Goal: Task Accomplishment & Management: Manage account settings

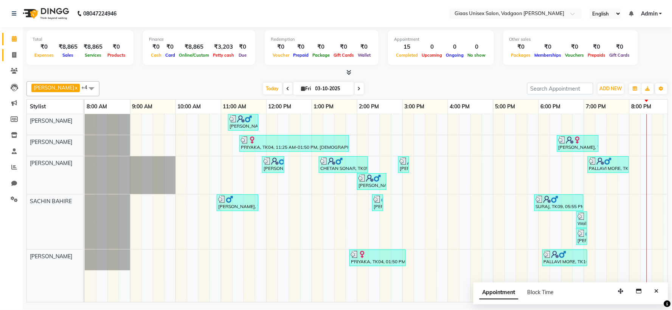
scroll to position [0, 97]
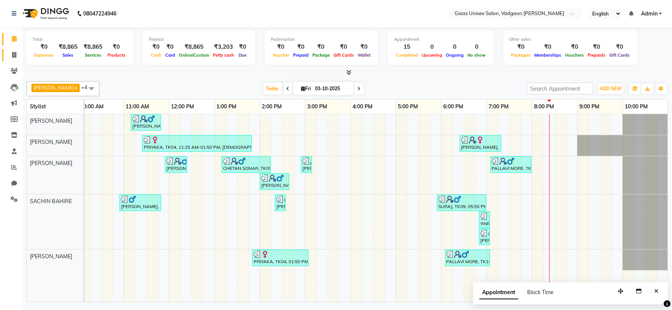
click at [12, 50] on link "Invoice" at bounding box center [11, 55] width 18 height 12
select select "service"
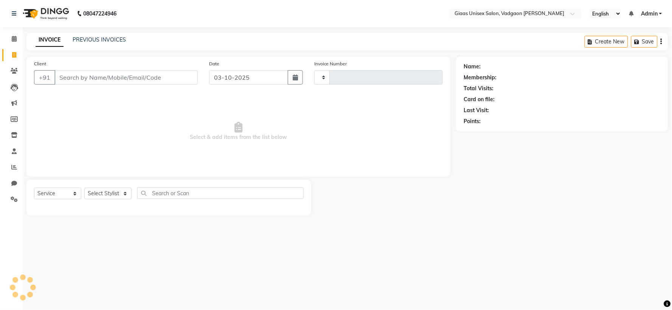
type input "2187"
select select "8007"
click at [97, 36] on link "PREVIOUS INVOICES" at bounding box center [99, 39] width 53 height 7
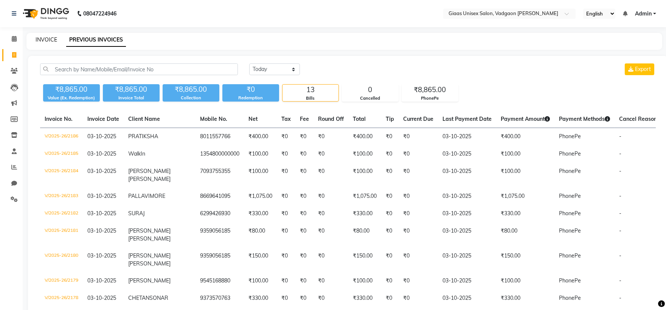
click at [46, 40] on link "INVOICE" at bounding box center [47, 39] width 22 height 7
select select "service"
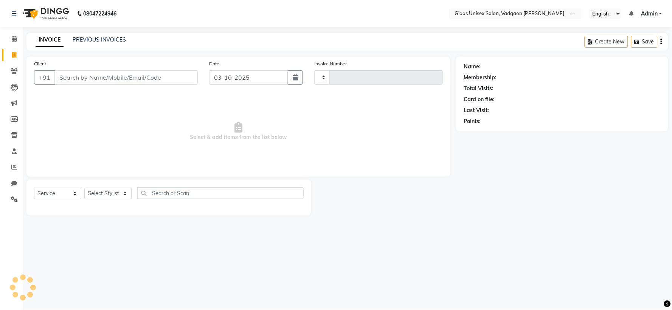
type input "2187"
select select "8007"
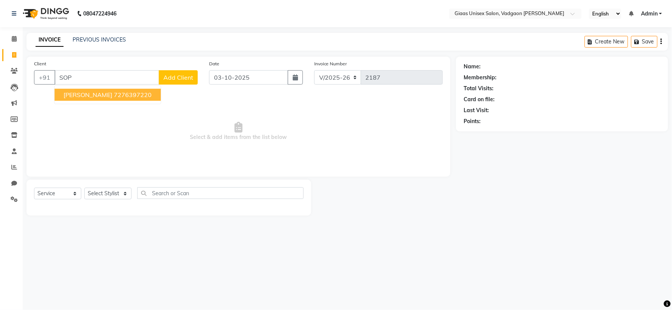
click at [108, 101] on button "[PERSON_NAME] 7276397220" at bounding box center [107, 95] width 106 height 12
type input "7276397220"
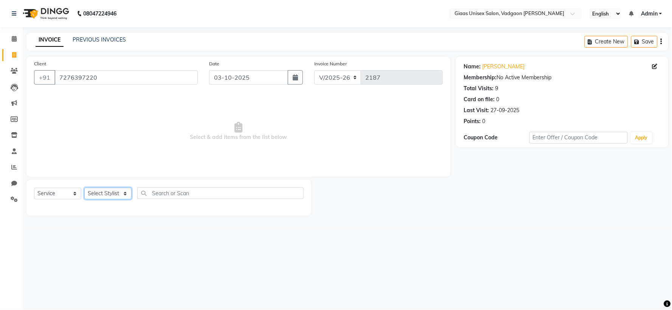
click at [125, 194] on select "Select Stylist [PERSON_NAME] [PERSON_NAME] [PERSON_NAME] [PERSON_NAME] [PERSON_…" at bounding box center [107, 194] width 47 height 12
select select "72895"
click at [84, 188] on select "Select Stylist [PERSON_NAME] [PERSON_NAME] [PERSON_NAME] [PERSON_NAME] [PERSON_…" at bounding box center [107, 194] width 47 height 12
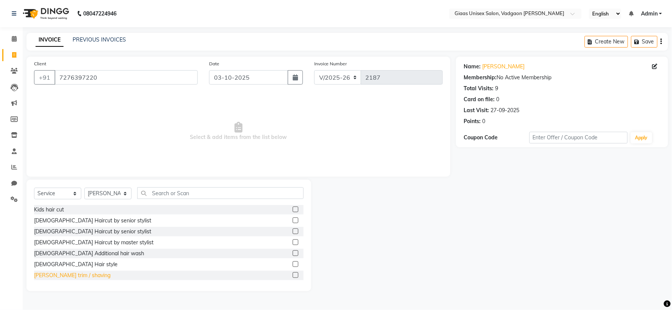
click at [76, 276] on div "[PERSON_NAME] trim / shaving" at bounding box center [72, 276] width 76 height 8
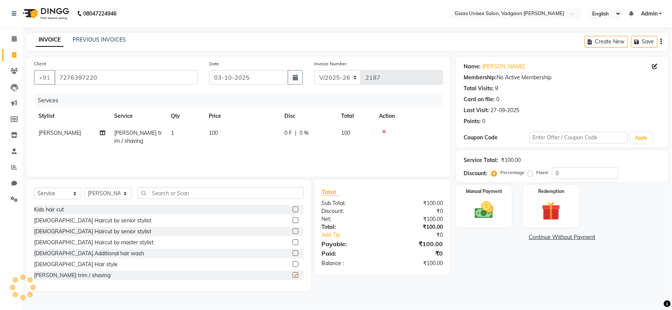
checkbox input "false"
click at [486, 217] on img at bounding box center [484, 210] width 32 height 23
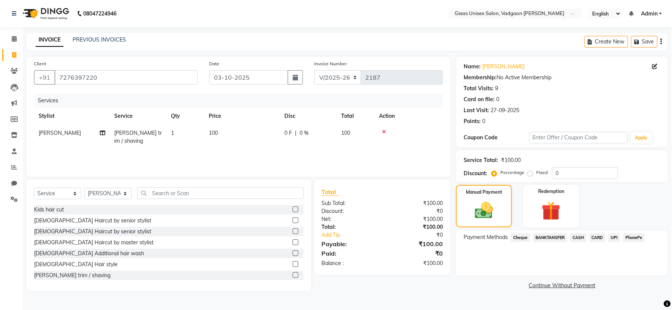
click at [629, 239] on span "PhonePe" at bounding box center [634, 238] width 22 height 9
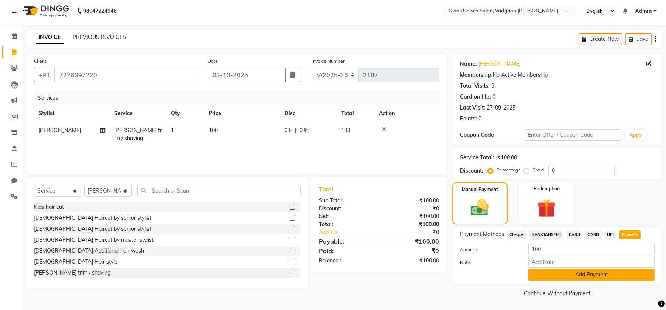
click at [548, 279] on button "Add Payment" at bounding box center [591, 275] width 126 height 12
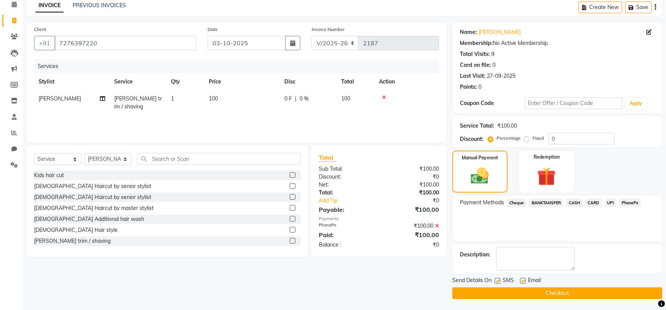
scroll to position [35, 0]
click at [494, 279] on label at bounding box center [497, 281] width 6 height 6
click at [494, 279] on input "checkbox" at bounding box center [496, 281] width 5 height 5
checkbox input "false"
click at [493, 297] on button "Checkout" at bounding box center [557, 293] width 210 height 12
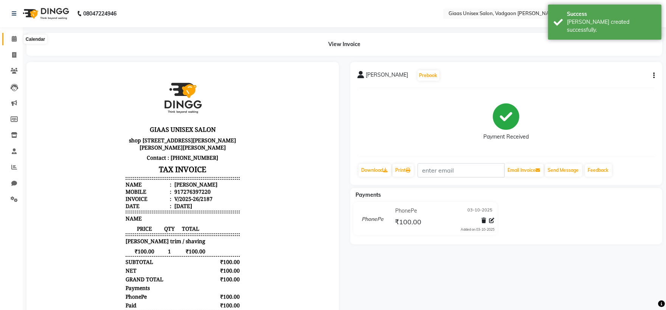
click at [17, 42] on span at bounding box center [14, 39] width 13 height 9
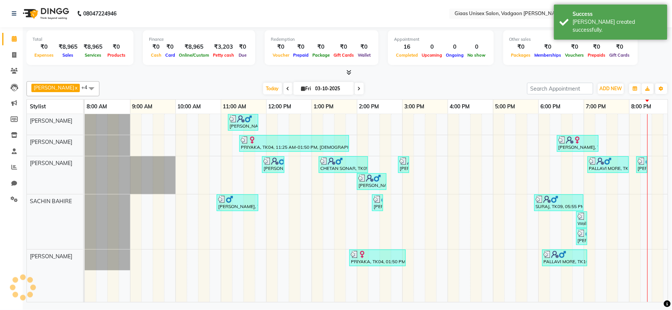
scroll to position [0, 97]
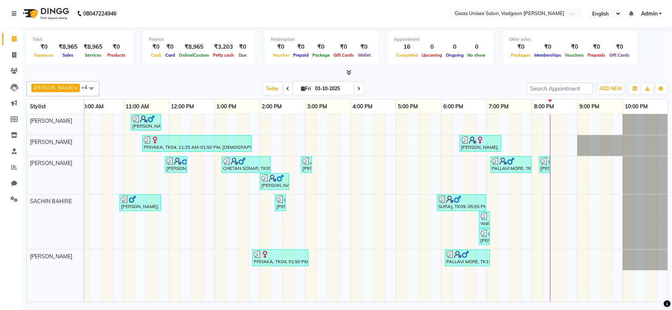
click at [17, 42] on span at bounding box center [14, 39] width 13 height 9
click at [349, 74] on icon at bounding box center [348, 73] width 5 height 6
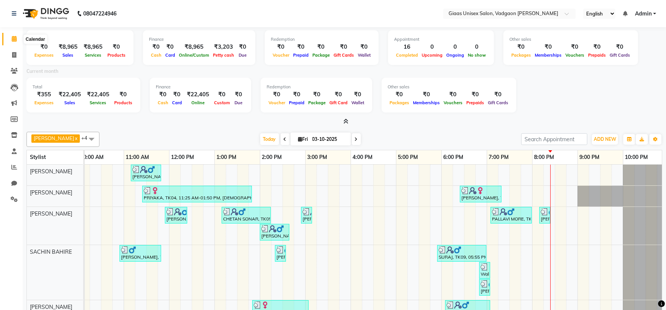
click at [13, 42] on icon at bounding box center [14, 39] width 5 height 6
click at [343, 119] on icon at bounding box center [345, 122] width 5 height 6
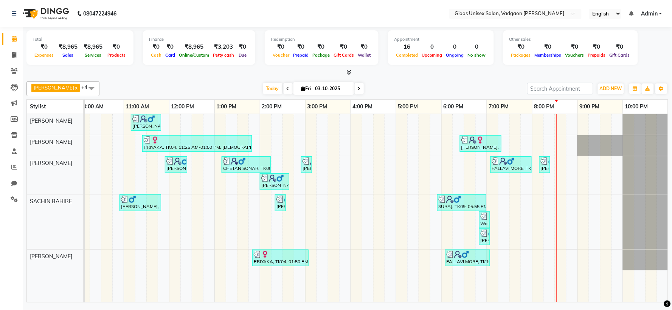
scroll to position [0, 104]
click at [346, 73] on icon at bounding box center [348, 73] width 5 height 6
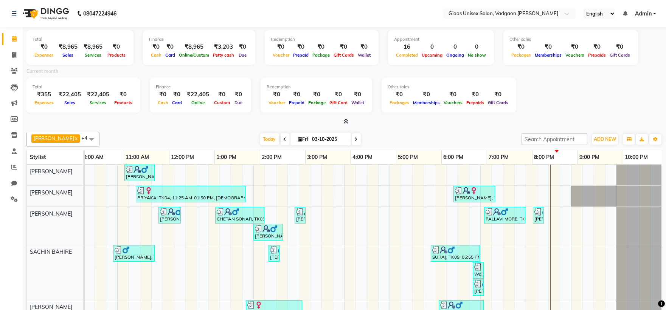
click at [345, 121] on icon at bounding box center [345, 122] width 5 height 6
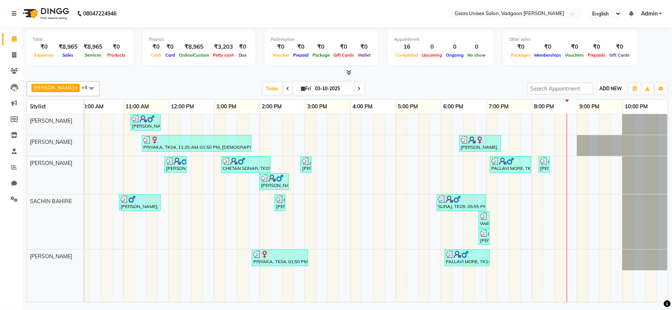
click at [610, 88] on span "ADD NEW" at bounding box center [610, 89] width 22 height 6
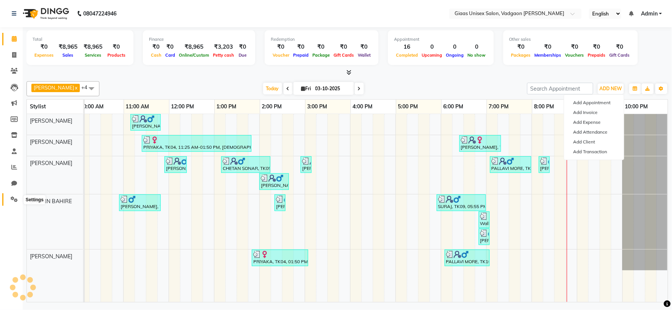
click at [12, 197] on icon at bounding box center [14, 200] width 7 height 6
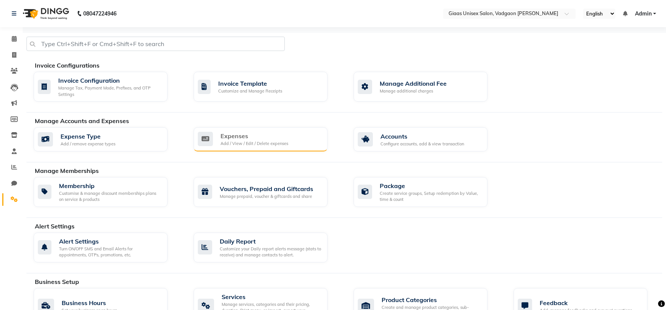
click at [220, 141] on div "Add / View / Edit / Delete expenses" at bounding box center [254, 144] width 68 height 6
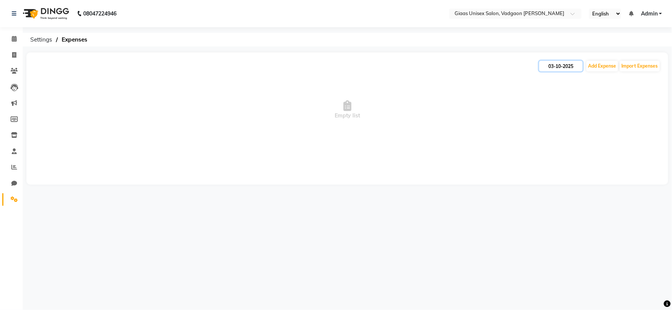
click at [555, 69] on input "03-10-2025" at bounding box center [560, 66] width 43 height 11
select select "10"
select select "2025"
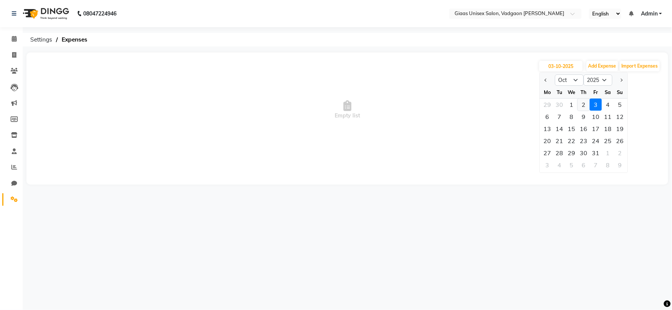
click at [582, 102] on div "2" at bounding box center [584, 105] width 12 height 12
type input "02-10-2025"
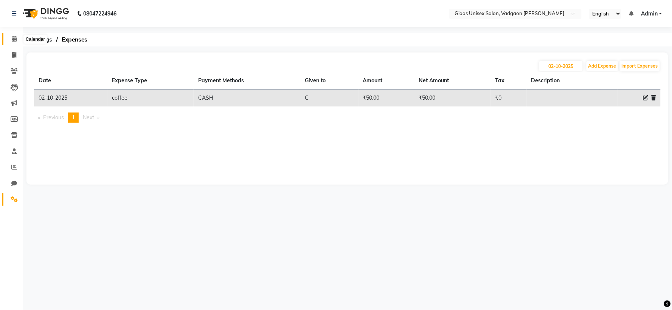
click at [14, 43] on span at bounding box center [14, 39] width 13 height 9
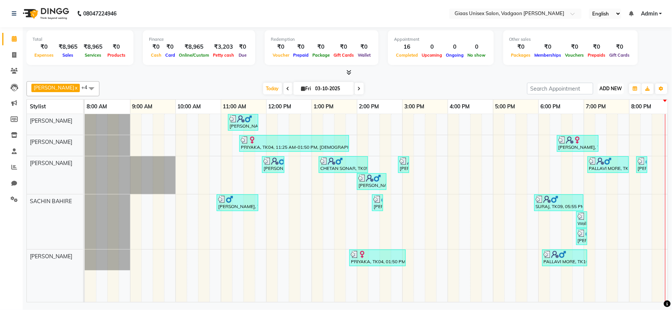
click at [603, 86] on span "ADD NEW" at bounding box center [610, 89] width 22 height 6
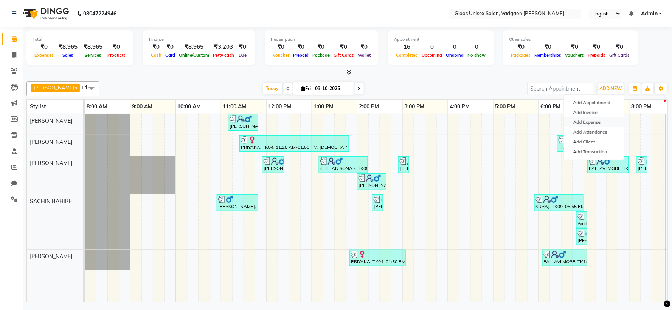
click at [590, 121] on link "Add Expense" at bounding box center [594, 123] width 60 height 10
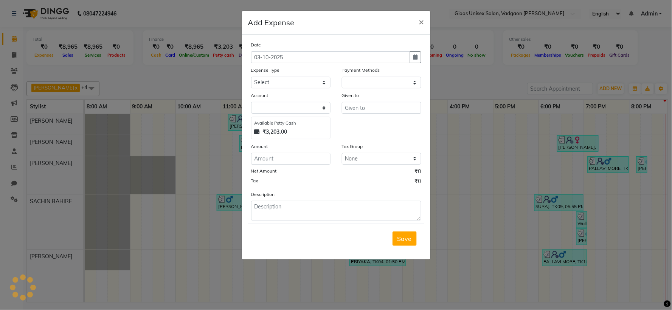
select select "1"
select select "7144"
click at [311, 80] on select "Select 7 STAR PRODUCT A C SERVICING Advance Salary agarbatti bandge Bank charge…" at bounding box center [290, 83] width 79 height 12
select select "22613"
click at [251, 77] on select "Select 7 STAR PRODUCT A C SERVICING Advance Salary agarbatti bandge Bank charge…" at bounding box center [290, 83] width 79 height 12
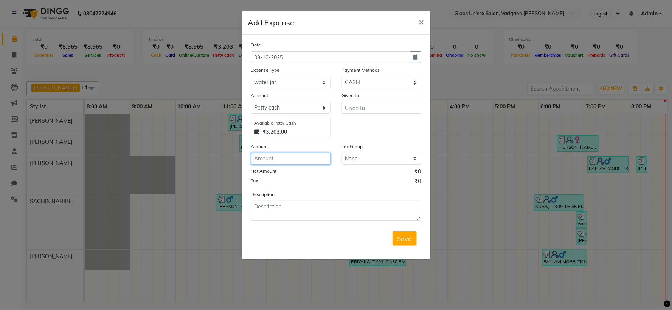
click at [282, 161] on input "number" at bounding box center [290, 159] width 79 height 12
type input "200"
click at [369, 109] on input "text" at bounding box center [381, 108] width 79 height 12
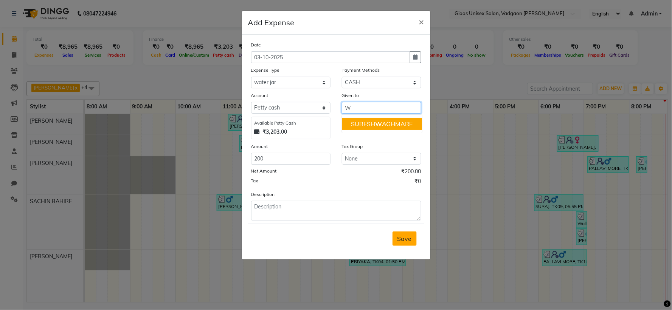
type input "W"
click at [413, 239] on button "Save" at bounding box center [404, 239] width 24 height 14
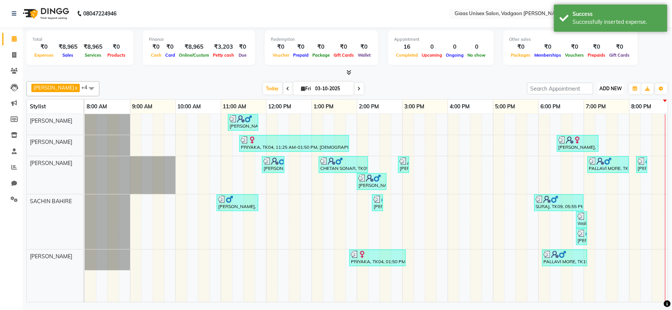
click at [611, 89] on span "ADD NEW" at bounding box center [610, 89] width 22 height 6
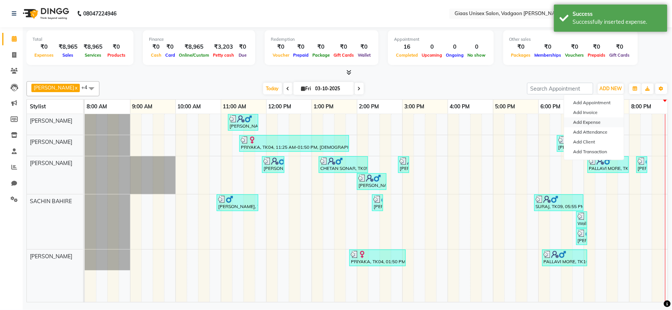
click at [595, 124] on link "Add Expense" at bounding box center [594, 123] width 60 height 10
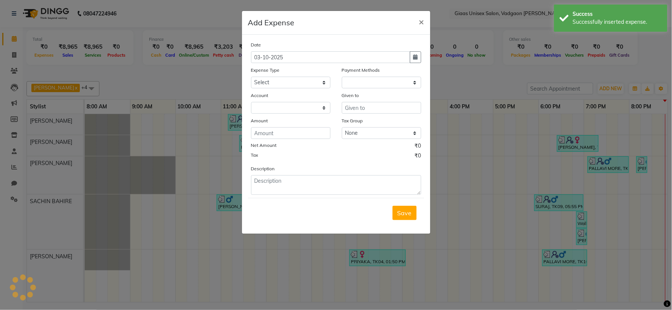
select select "1"
select select "7144"
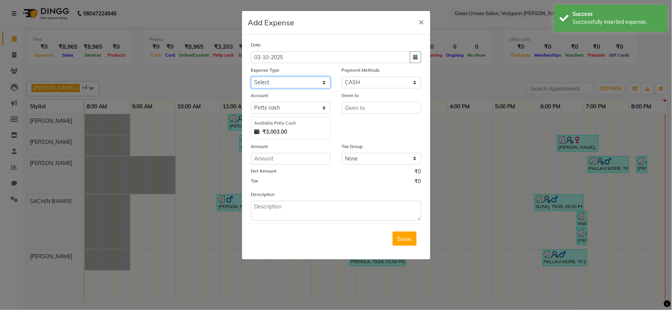
click at [316, 81] on select "Select 7 STAR PRODUCT A C SERVICING Advance Salary agarbatti bandge Bank charge…" at bounding box center [290, 83] width 79 height 12
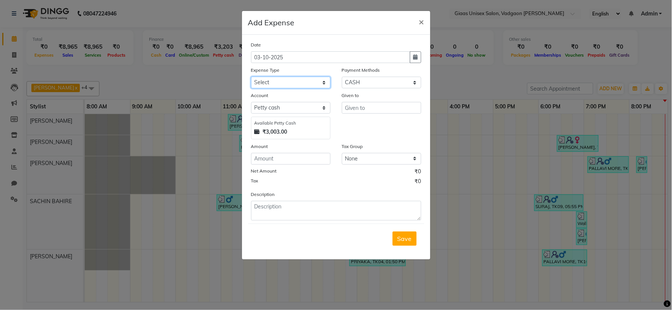
select select "21045"
click at [251, 77] on select "Select 7 STAR PRODUCT A C SERVICING Advance Salary agarbatti bandge Bank charge…" at bounding box center [290, 83] width 79 height 12
click at [367, 109] on input "text" at bounding box center [381, 108] width 79 height 12
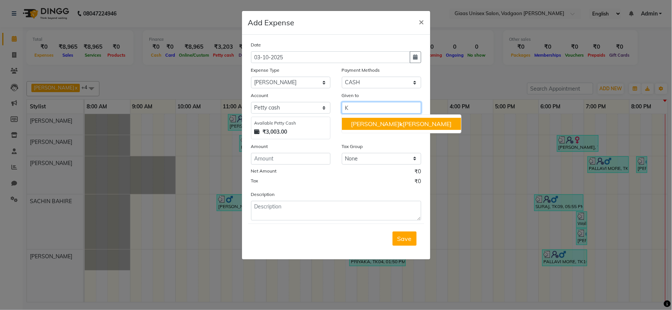
type input "K"
click at [289, 159] on input "number" at bounding box center [290, 159] width 79 height 12
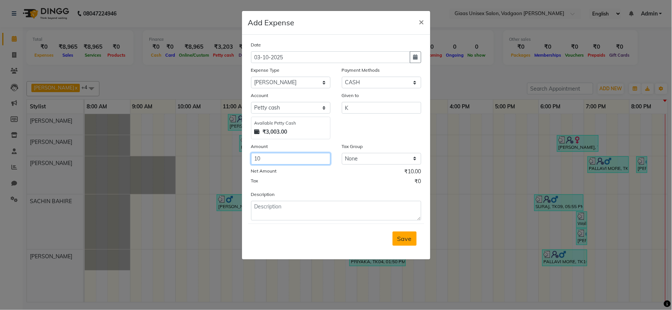
type input "10"
click at [407, 240] on span "Save" at bounding box center [404, 239] width 14 height 8
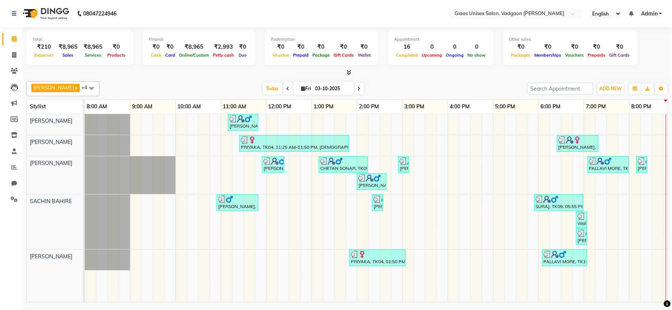
click at [346, 73] on icon at bounding box center [348, 73] width 5 height 6
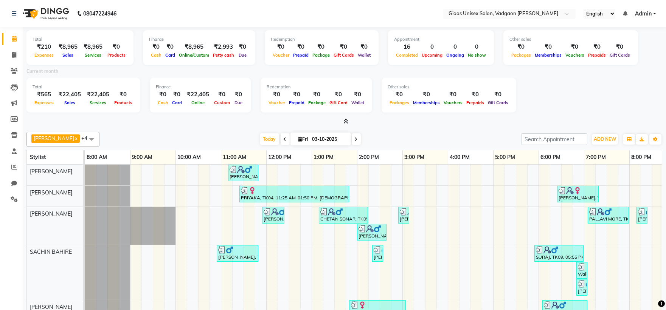
click at [346, 119] on icon at bounding box center [345, 122] width 5 height 6
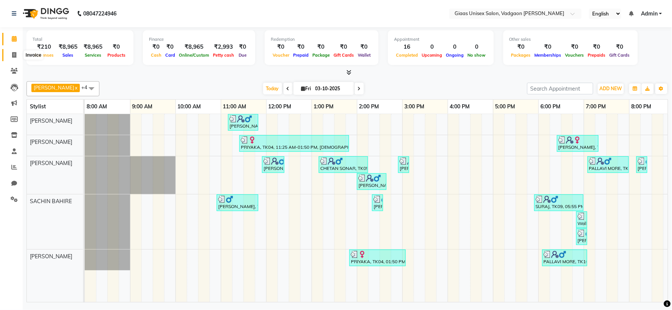
click at [17, 54] on span at bounding box center [14, 55] width 13 height 9
select select "service"
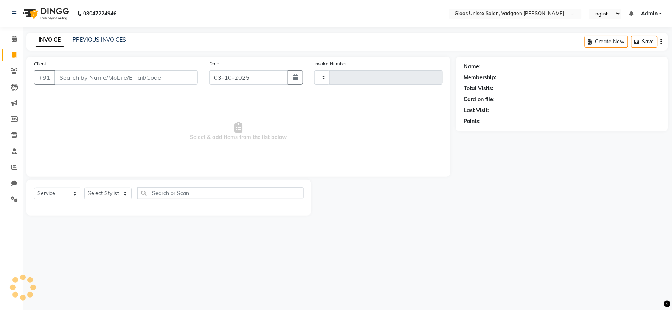
type input "2188"
select select "8007"
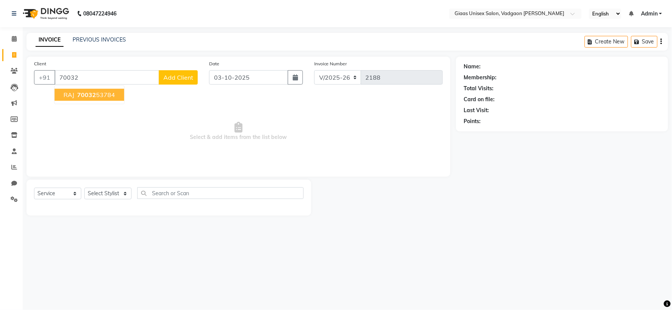
click at [112, 98] on ngb-highlight "70032 53784" at bounding box center [95, 95] width 39 height 8
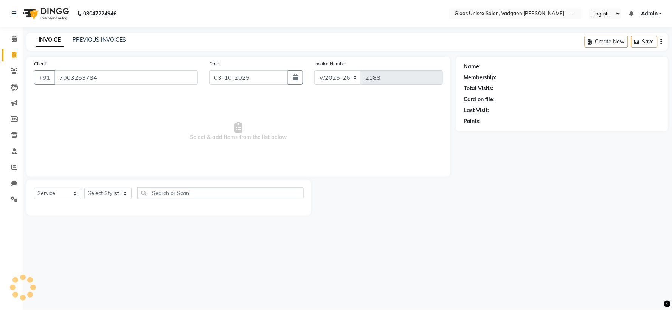
type input "7003253784"
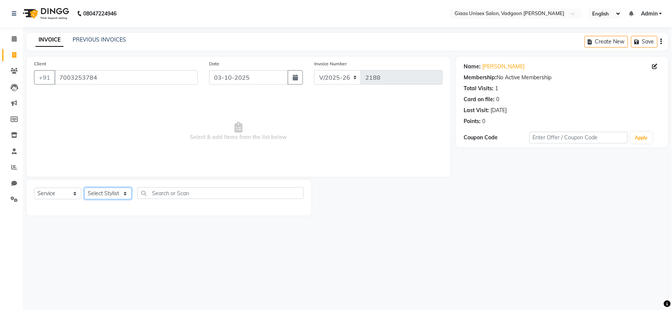
click at [125, 193] on select "Select Stylist [PERSON_NAME] [PERSON_NAME] [PERSON_NAME] [PERSON_NAME] [PERSON_…" at bounding box center [107, 194] width 47 height 12
select select "72895"
click at [84, 188] on select "Select Stylist [PERSON_NAME] [PERSON_NAME] [PERSON_NAME] [PERSON_NAME] [PERSON_…" at bounding box center [107, 194] width 47 height 12
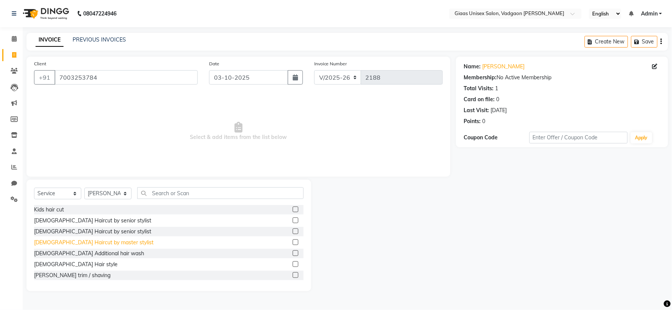
click at [87, 243] on div "[DEMOGRAPHIC_DATA] Haircut by master stylist" at bounding box center [93, 243] width 119 height 8
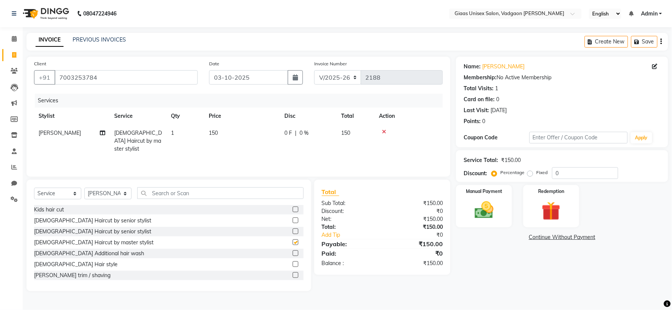
checkbox input "false"
click at [488, 203] on img at bounding box center [484, 210] width 32 height 23
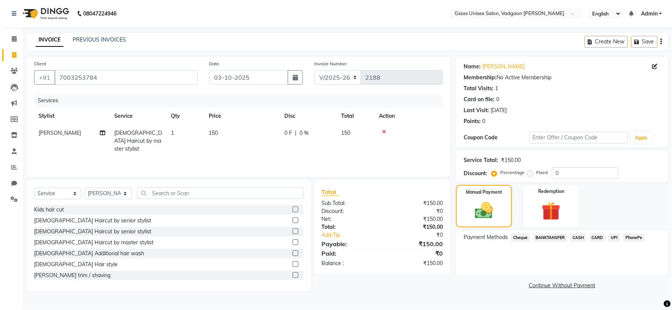
click at [633, 240] on span "PhonePe" at bounding box center [634, 238] width 22 height 9
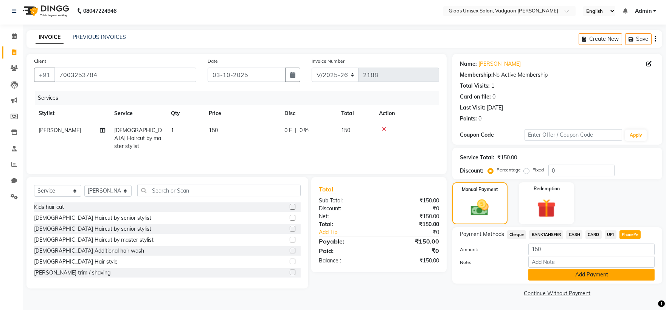
click at [585, 277] on button "Add Payment" at bounding box center [591, 275] width 126 height 12
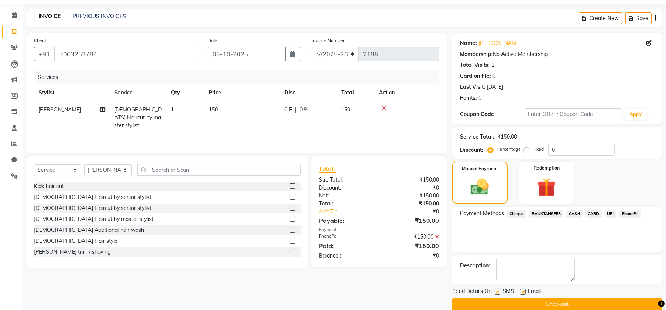
scroll to position [35, 0]
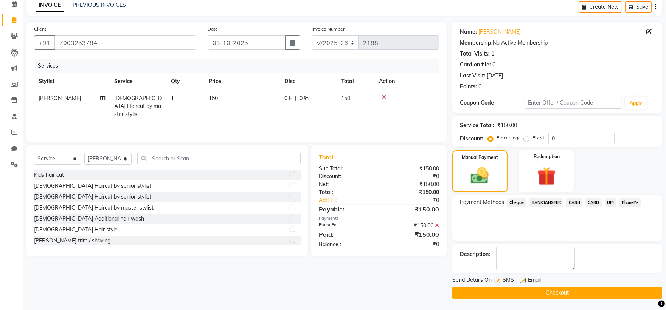
click at [494, 280] on label at bounding box center [497, 281] width 6 height 6
click at [494, 280] on input "checkbox" at bounding box center [496, 281] width 5 height 5
checkbox input "false"
click at [498, 288] on button "Checkout" at bounding box center [557, 293] width 210 height 12
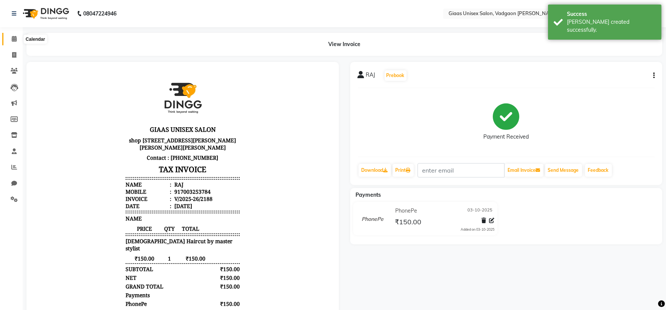
click at [14, 36] on icon at bounding box center [14, 39] width 5 height 6
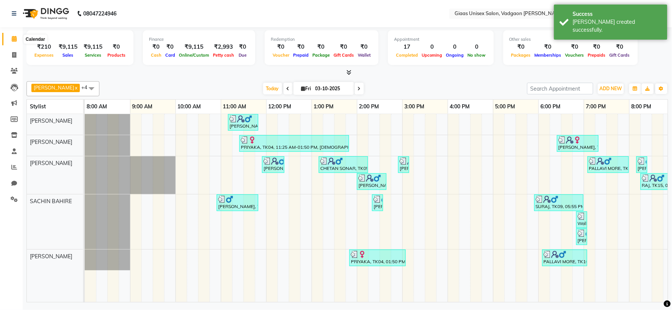
click at [12, 39] on icon at bounding box center [14, 39] width 5 height 6
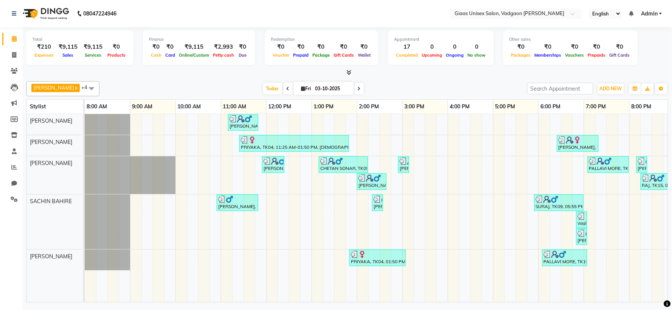
click at [486, 132] on div "GAJENDR, TK02, 11:10 AM-11:50 AM, Male Haircut by master stylist PRIYAKA, TK04,…" at bounding box center [425, 208] width 680 height 188
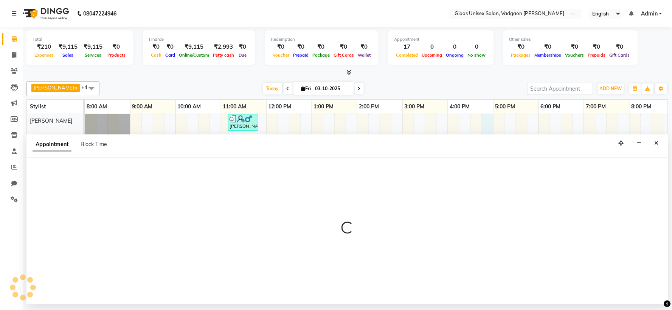
select select "72893"
select select "tentative"
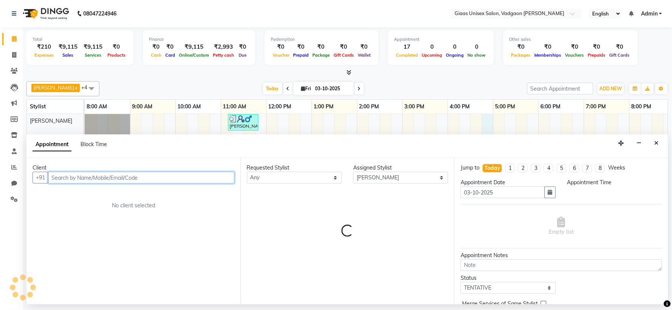
select select "1005"
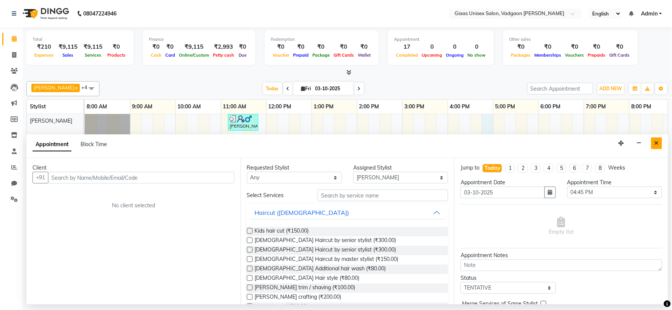
click at [659, 144] on button "Close" at bounding box center [656, 144] width 11 height 12
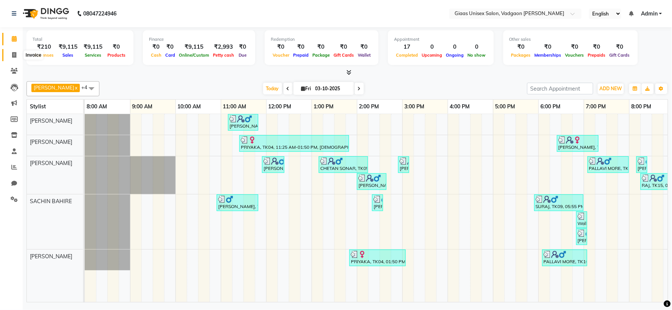
click at [16, 52] on span at bounding box center [14, 55] width 13 height 9
select select "service"
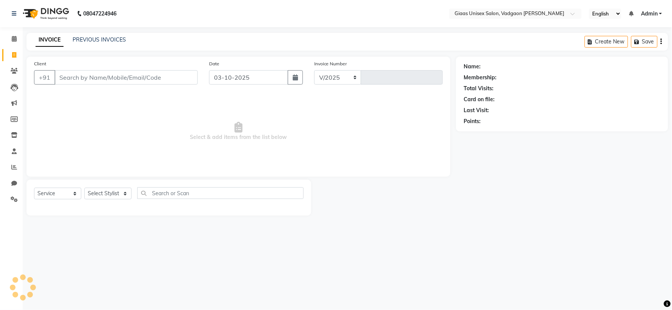
select select "8007"
type input "2189"
type input "7999377880"
click at [179, 82] on button "Add Client" at bounding box center [178, 77] width 39 height 14
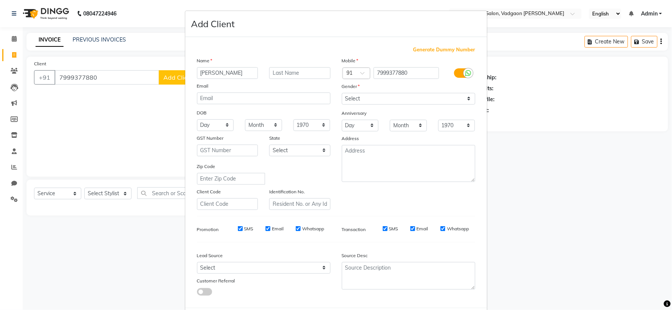
type input "VANSHIKA"
click at [349, 97] on select "Select Male Female Other Prefer Not To Say" at bounding box center [408, 99] width 133 height 12
select select "female"
click at [342, 93] on select "Select Male Female Other Prefer Not To Say" at bounding box center [408, 99] width 133 height 12
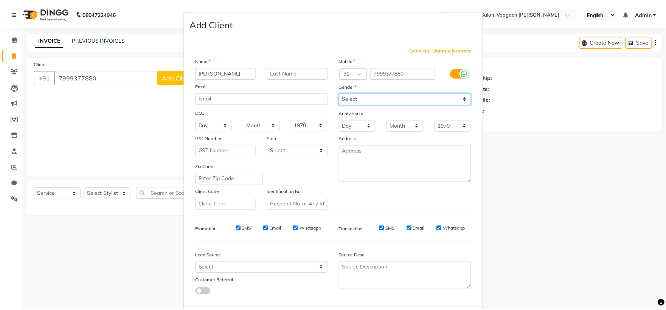
scroll to position [39, 0]
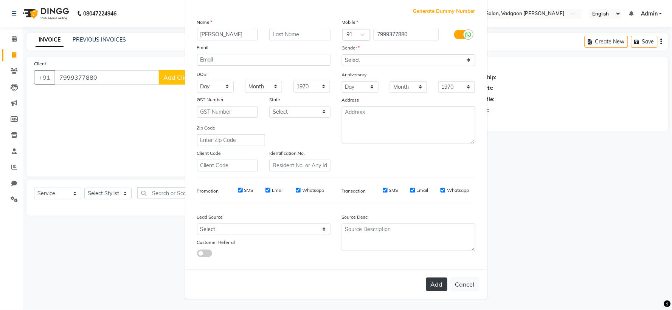
click at [437, 281] on button "Add" at bounding box center [436, 285] width 21 height 14
select select
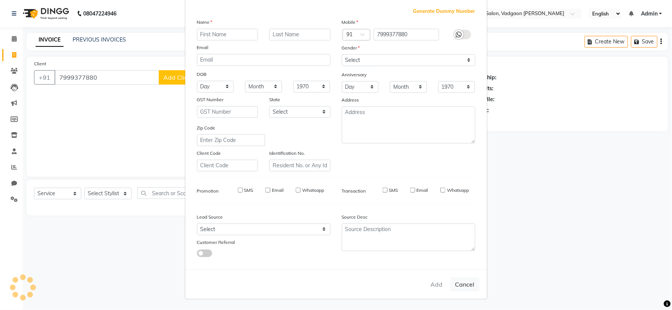
select select
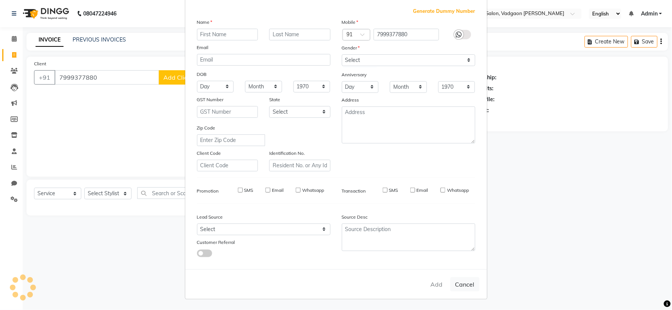
checkbox input "false"
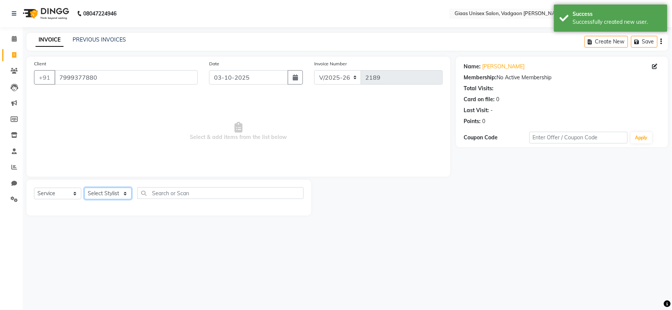
click at [121, 191] on select "Select Stylist [PERSON_NAME] [PERSON_NAME] [PERSON_NAME] [PERSON_NAME] [PERSON_…" at bounding box center [107, 194] width 47 height 12
select select "85531"
click at [84, 188] on select "Select Stylist [PERSON_NAME] [PERSON_NAME] [PERSON_NAME] [PERSON_NAME] [PERSON_…" at bounding box center [107, 194] width 47 height 12
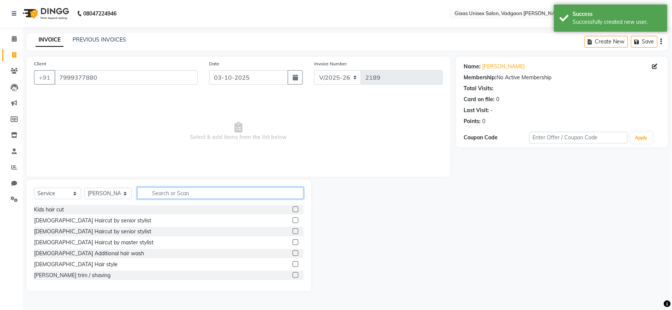
click at [174, 194] on input "text" at bounding box center [220, 193] width 166 height 12
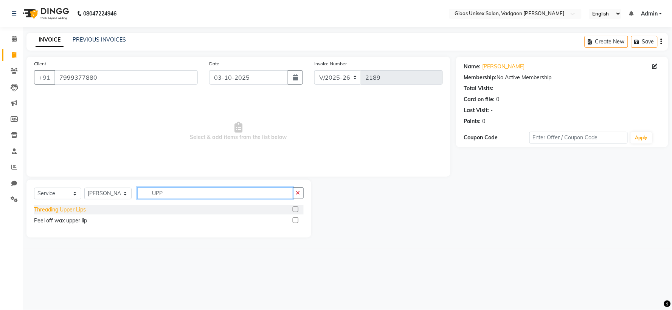
type input "UPP"
click at [73, 210] on div "Threading Upper Lips" at bounding box center [60, 210] width 52 height 8
checkbox input "false"
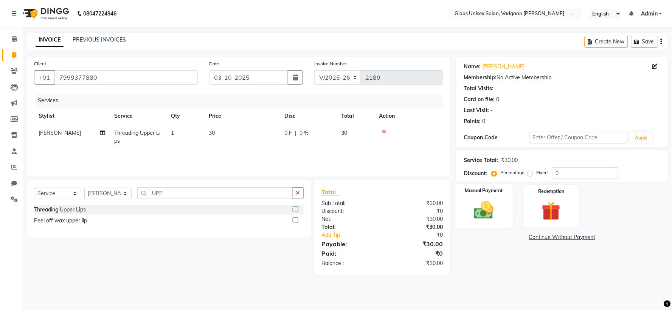
click at [494, 216] on img at bounding box center [484, 210] width 32 height 23
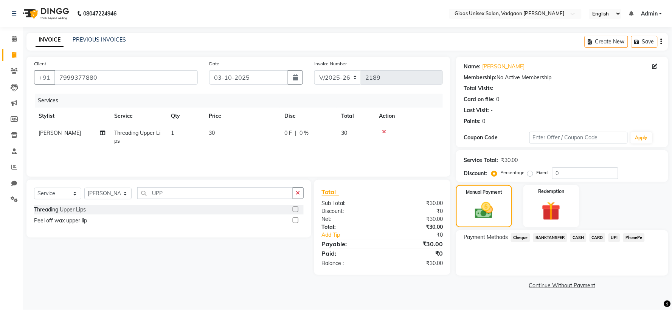
click at [633, 237] on span "PhonePe" at bounding box center [634, 238] width 22 height 9
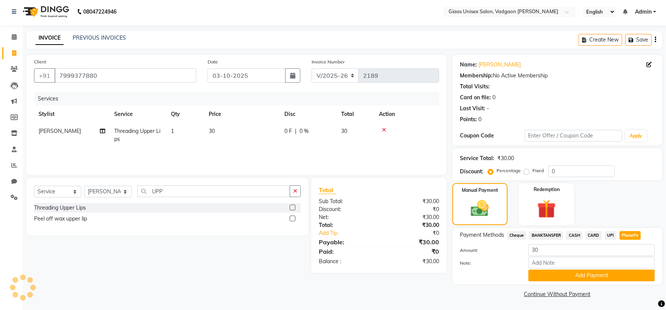
scroll to position [3, 0]
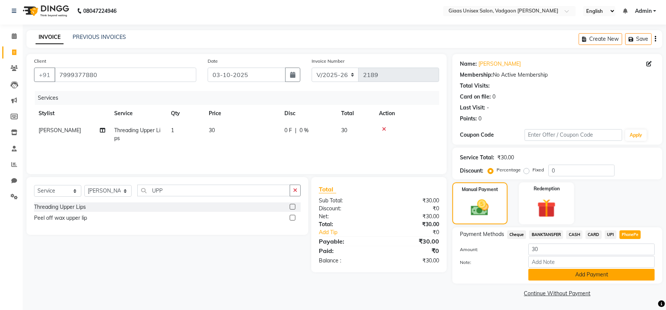
click at [572, 269] on button "Add Payment" at bounding box center [591, 275] width 126 height 12
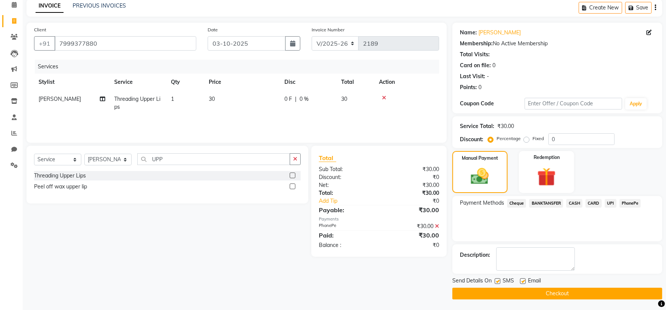
scroll to position [35, 0]
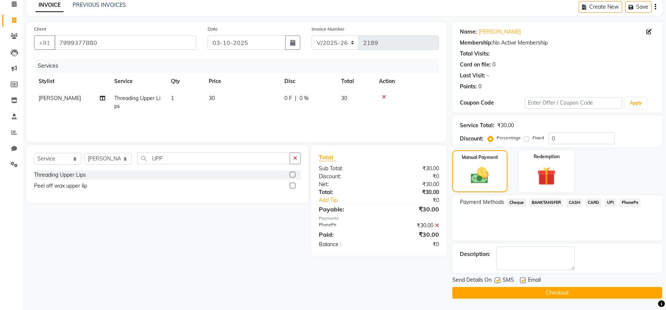
click at [494, 279] on label at bounding box center [497, 281] width 6 height 6
click at [494, 279] on input "checkbox" at bounding box center [496, 281] width 5 height 5
checkbox input "false"
click at [496, 290] on button "Checkout" at bounding box center [557, 293] width 210 height 12
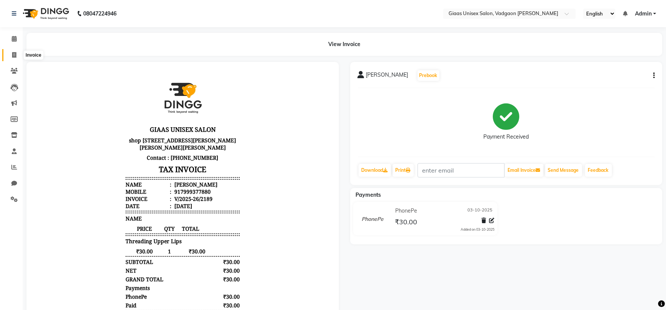
click at [15, 55] on icon at bounding box center [14, 55] width 4 height 6
select select "service"
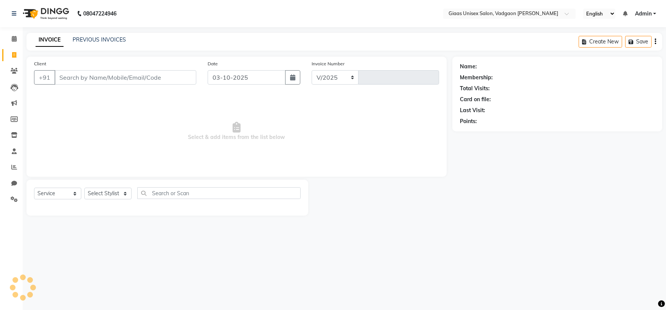
select select "8007"
type input "2190"
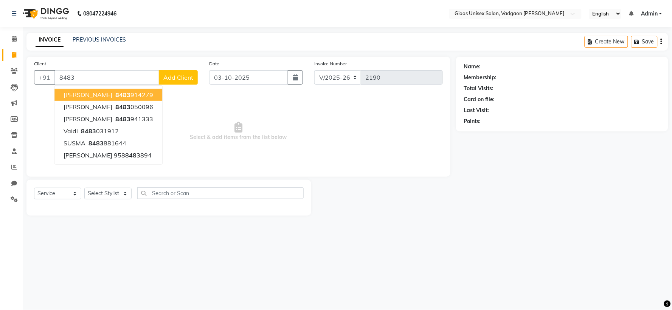
click at [135, 93] on ngb-highlight "8483 914279" at bounding box center [133, 95] width 39 height 8
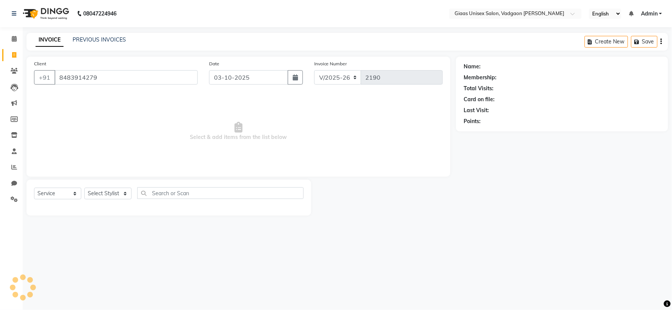
type input "8483914279"
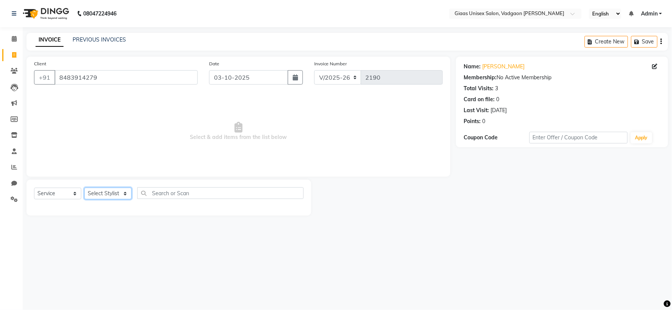
click at [118, 194] on select "Select Stylist [PERSON_NAME] [PERSON_NAME] [PERSON_NAME] [PERSON_NAME] [PERSON_…" at bounding box center [107, 194] width 47 height 12
select select "80867"
click at [84, 188] on select "Select Stylist [PERSON_NAME] [PERSON_NAME] [PERSON_NAME] [PERSON_NAME] [PERSON_…" at bounding box center [107, 194] width 47 height 12
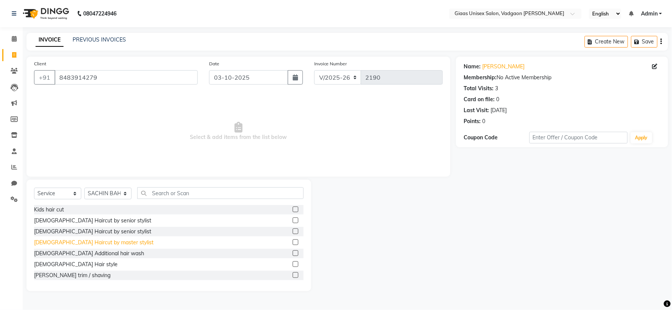
click at [97, 244] on div "[DEMOGRAPHIC_DATA] Haircut by master stylist" at bounding box center [93, 243] width 119 height 8
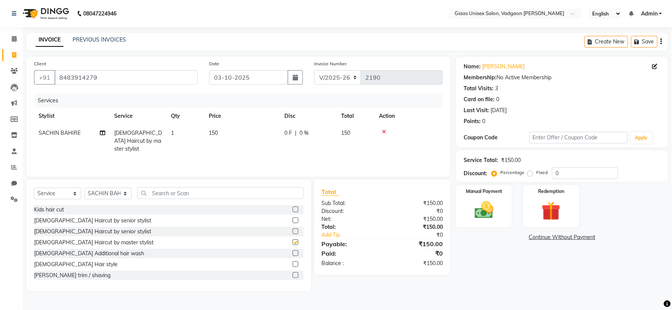
checkbox input "false"
click at [472, 210] on img at bounding box center [484, 210] width 32 height 23
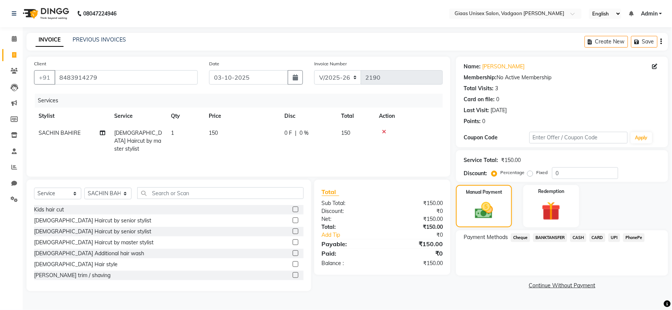
click at [637, 239] on span "PhonePe" at bounding box center [634, 238] width 22 height 9
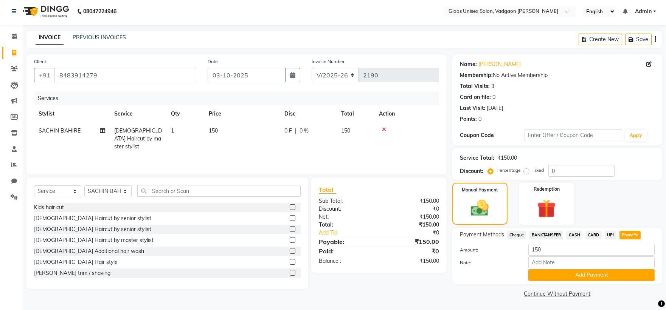
scroll to position [3, 0]
click at [569, 271] on button "Add Payment" at bounding box center [591, 275] width 126 height 12
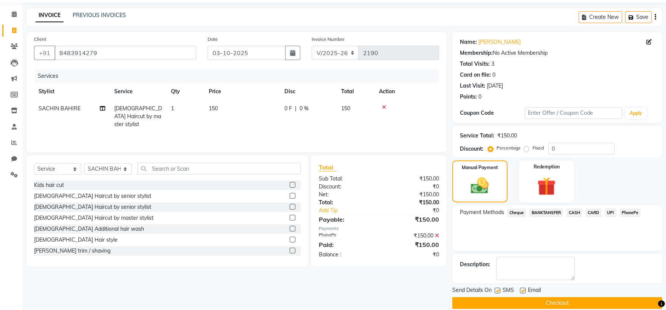
scroll to position [35, 0]
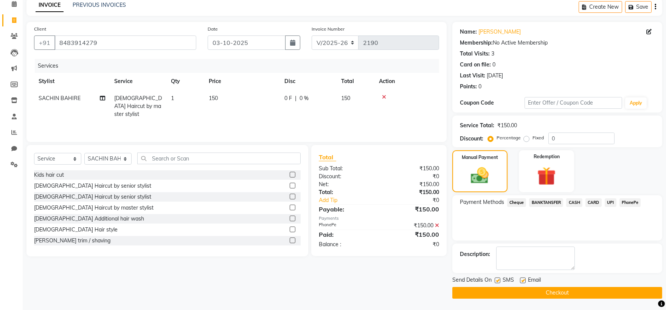
click at [496, 282] on label at bounding box center [497, 281] width 6 height 6
click at [496, 282] on input "checkbox" at bounding box center [496, 281] width 5 height 5
checkbox input "false"
click at [496, 290] on button "Checkout" at bounding box center [557, 293] width 210 height 12
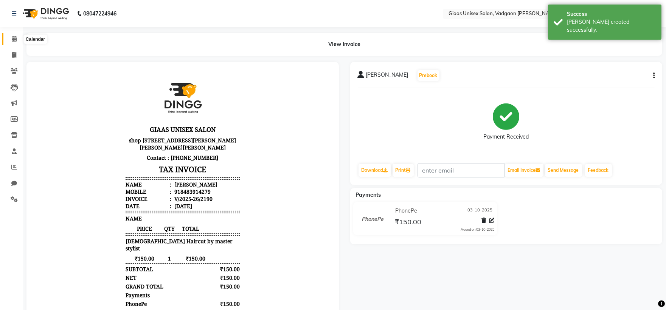
click at [12, 40] on icon at bounding box center [14, 39] width 5 height 6
